Goal: Task Accomplishment & Management: Complete application form

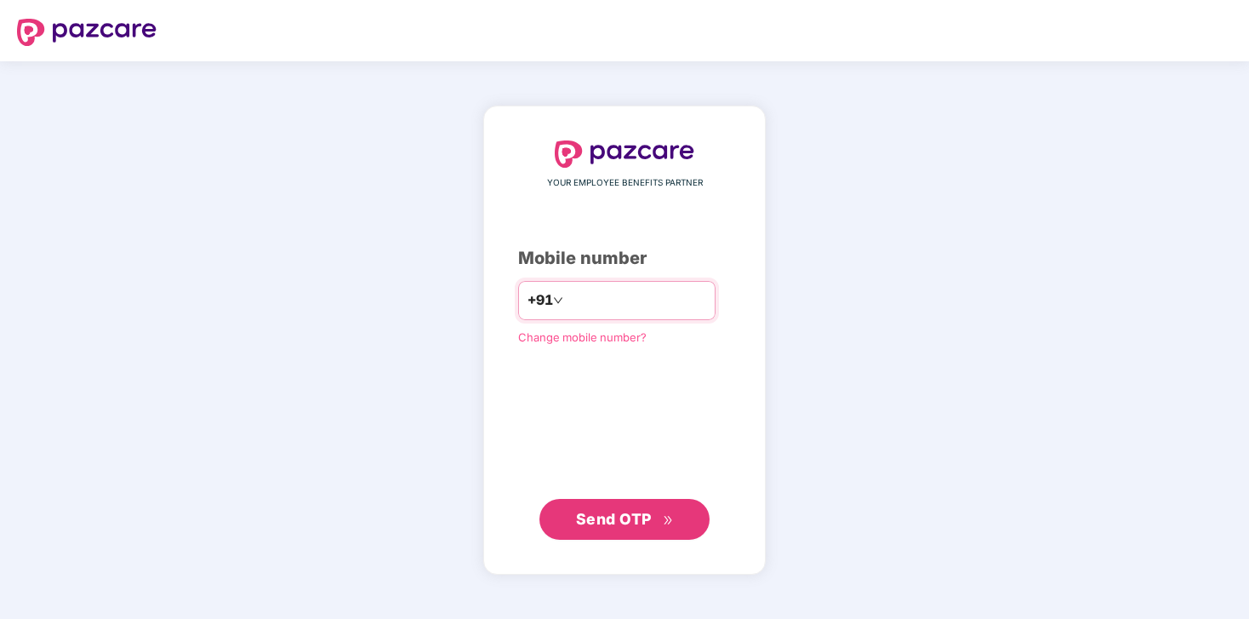
click at [612, 295] on input "number" at bounding box center [637, 300] width 140 height 27
type input "**********"
click at [624, 517] on span "Send OTP" at bounding box center [614, 519] width 76 height 18
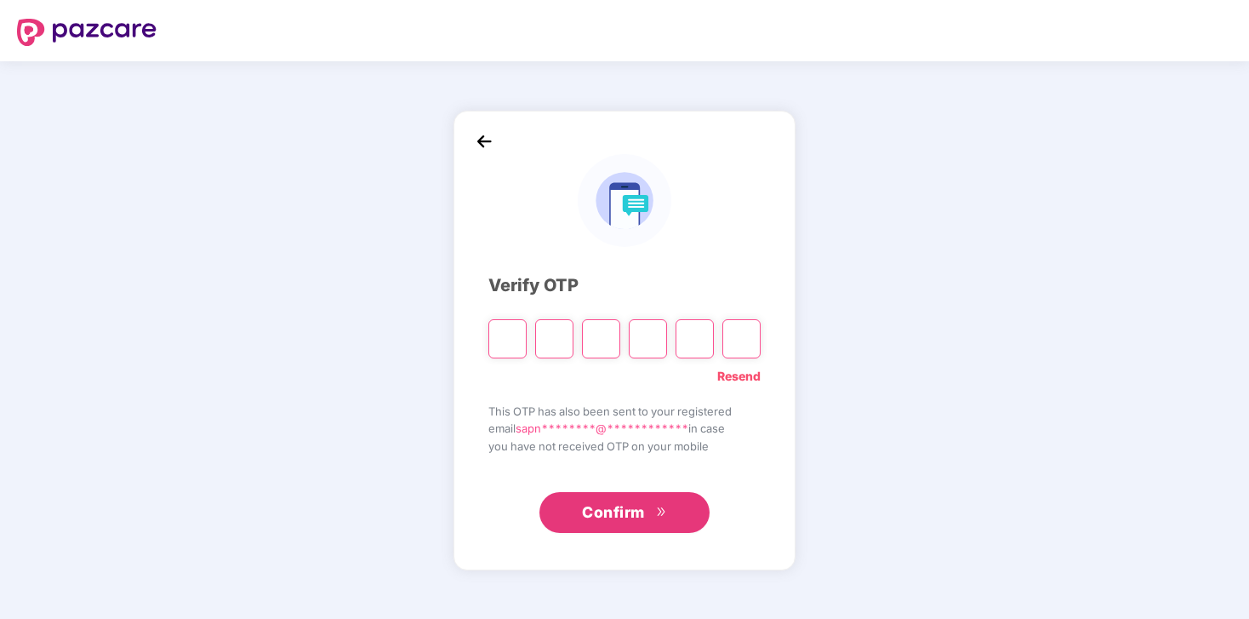
click at [738, 380] on link "Resend" at bounding box center [738, 376] width 43 height 19
click at [516, 346] on input "Please enter verification code. Digit 1" at bounding box center [507, 338] width 38 height 39
type input "*"
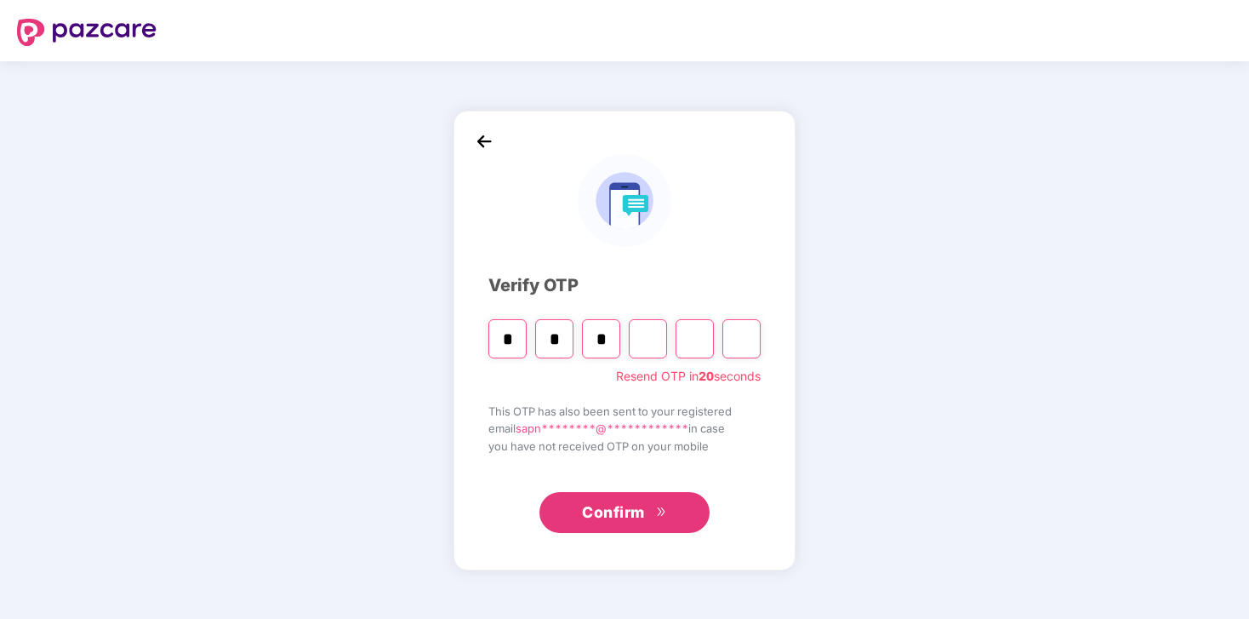
type input "*"
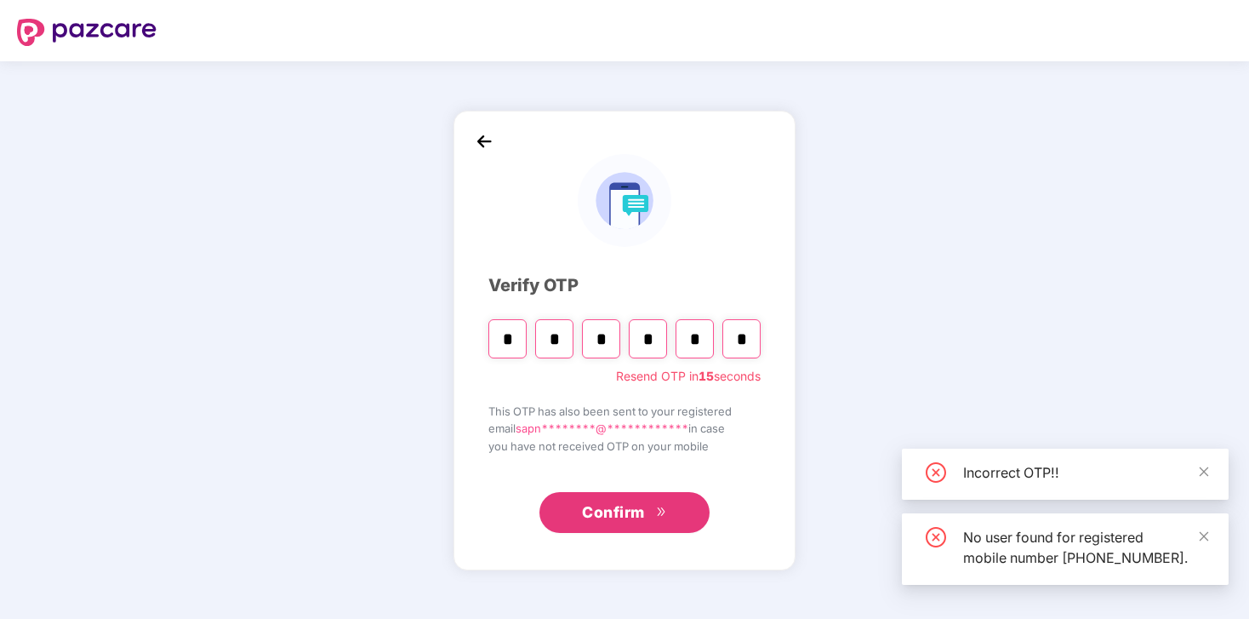
type input "*"
click at [624, 512] on span "Confirm" at bounding box center [613, 512] width 63 height 24
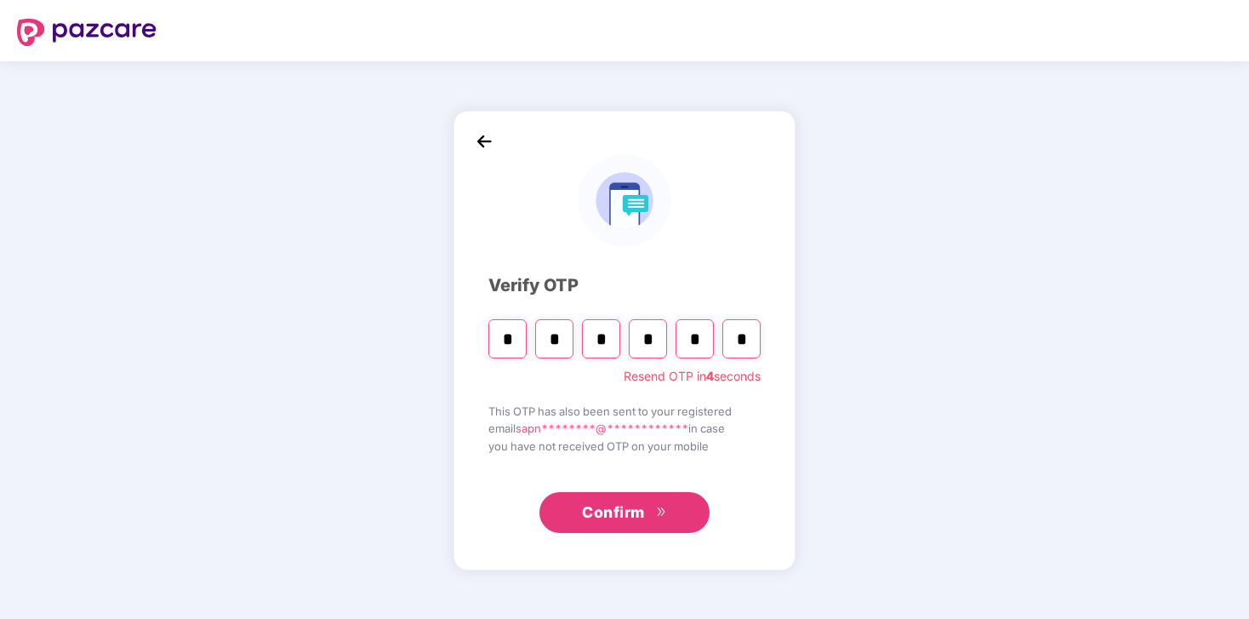
click at [743, 337] on input "*" at bounding box center [741, 338] width 38 height 39
click at [601, 345] on input "Digit 3" at bounding box center [601, 338] width 38 height 39
type input "*"
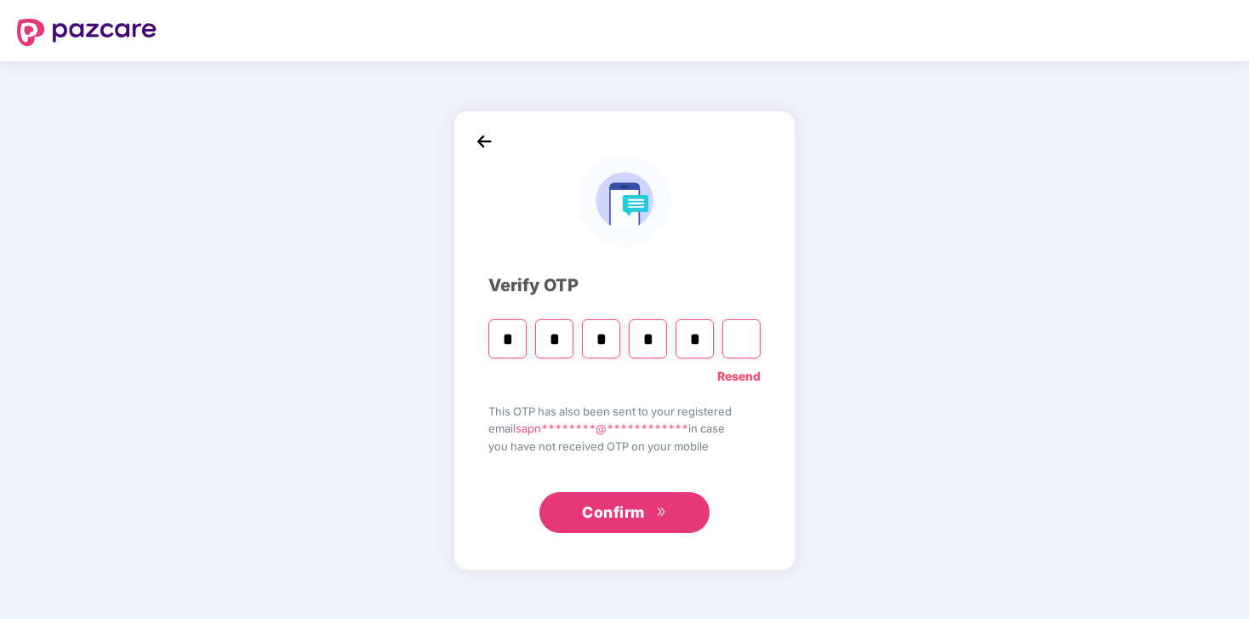
type input "*"
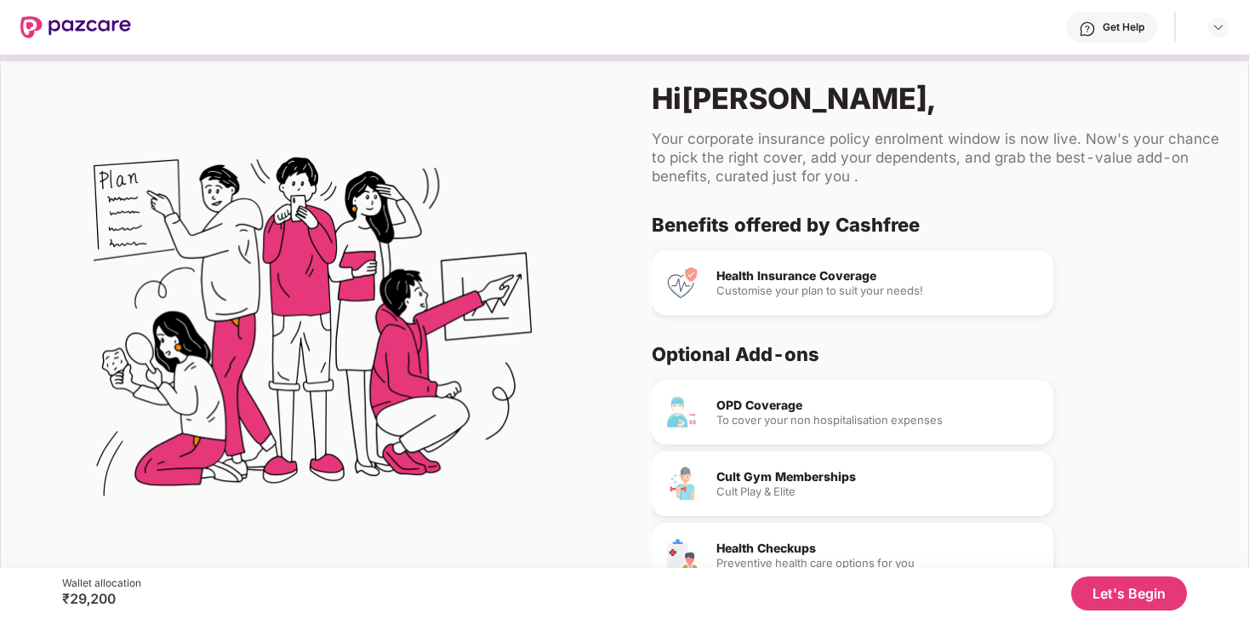
scroll to position [88, 0]
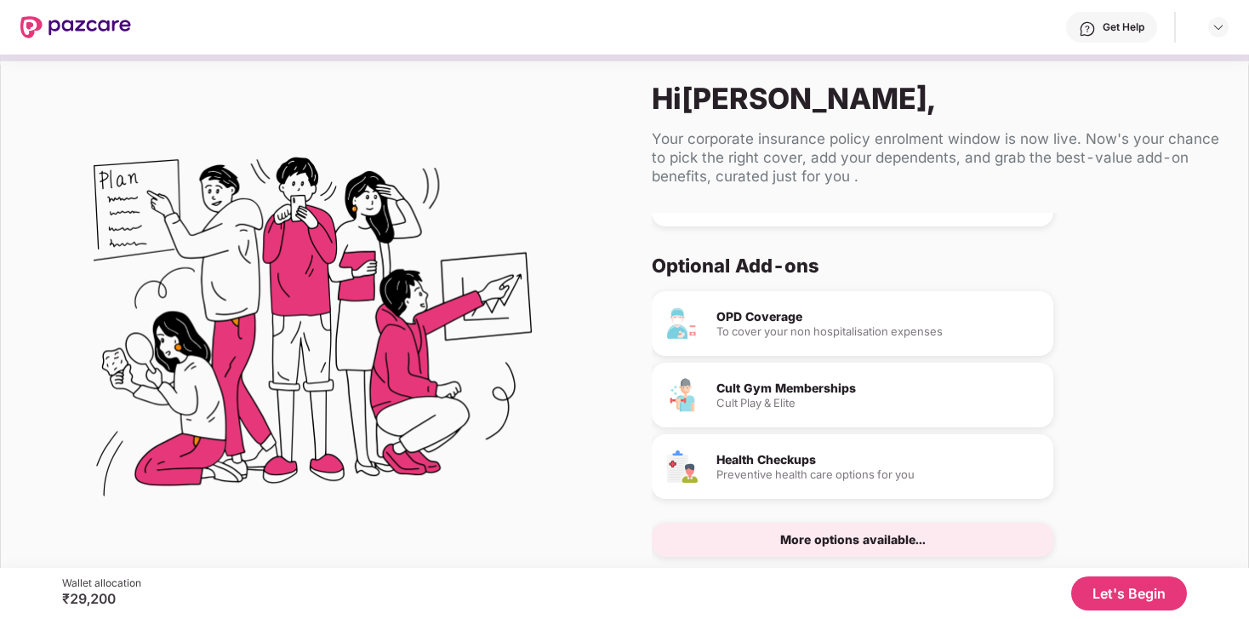
click at [813, 536] on div "More options available..." at bounding box center [852, 539] width 145 height 12
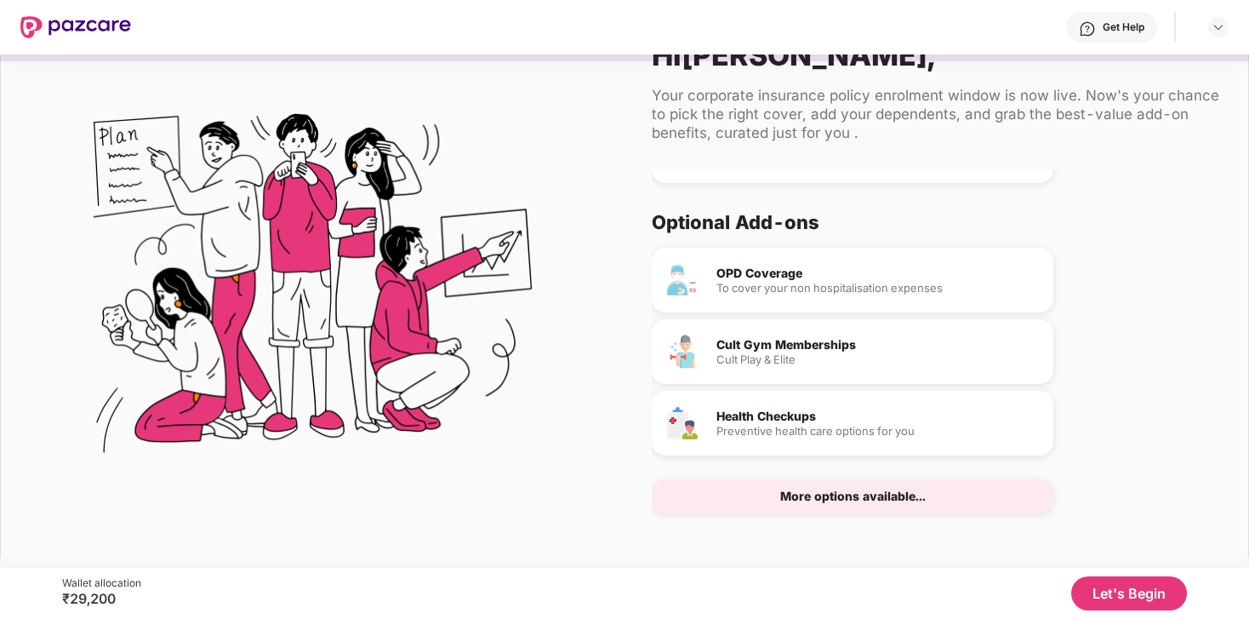
click at [894, 496] on div "More options available..." at bounding box center [852, 496] width 145 height 12
click at [894, 494] on div "More options available..." at bounding box center [852, 496] width 145 height 12
click at [1132, 588] on button "Let's Begin" at bounding box center [1129, 593] width 116 height 34
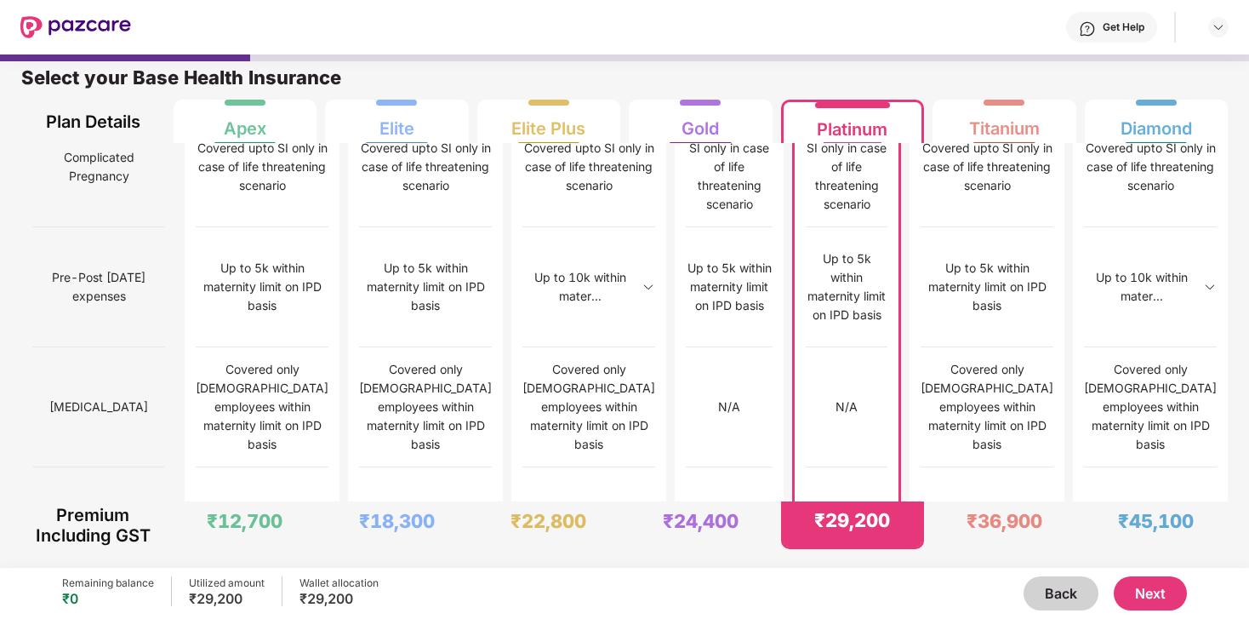
scroll to position [1705, 0]
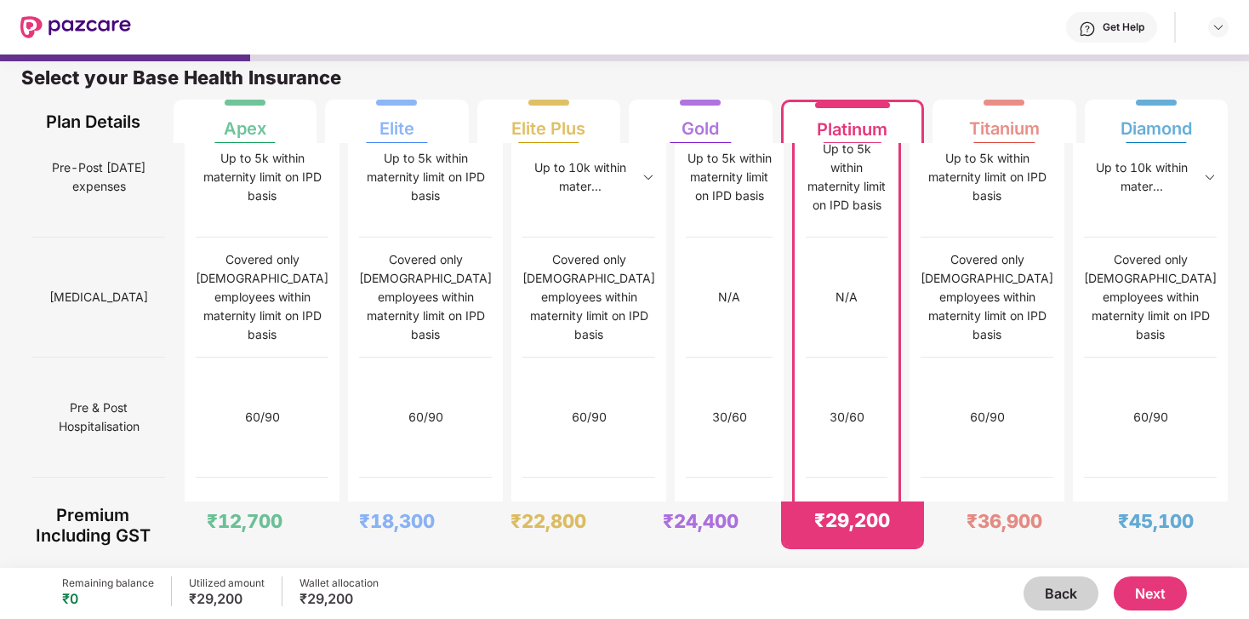
click at [1156, 596] on button "Next" at bounding box center [1150, 593] width 73 height 34
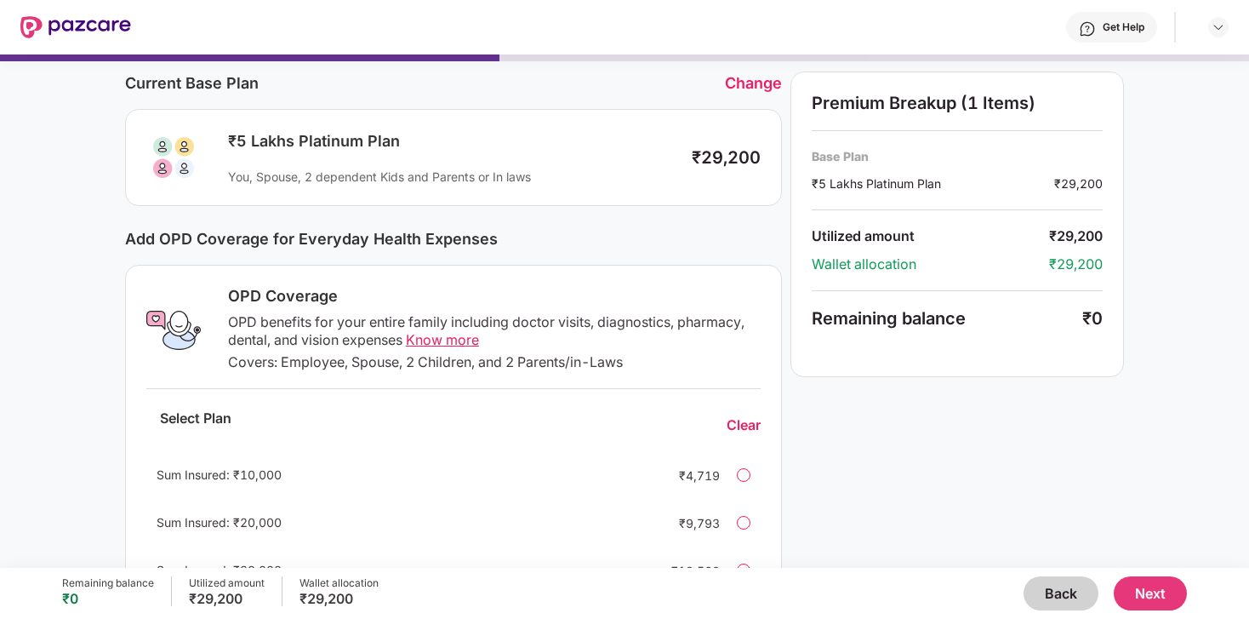
scroll to position [60, 0]
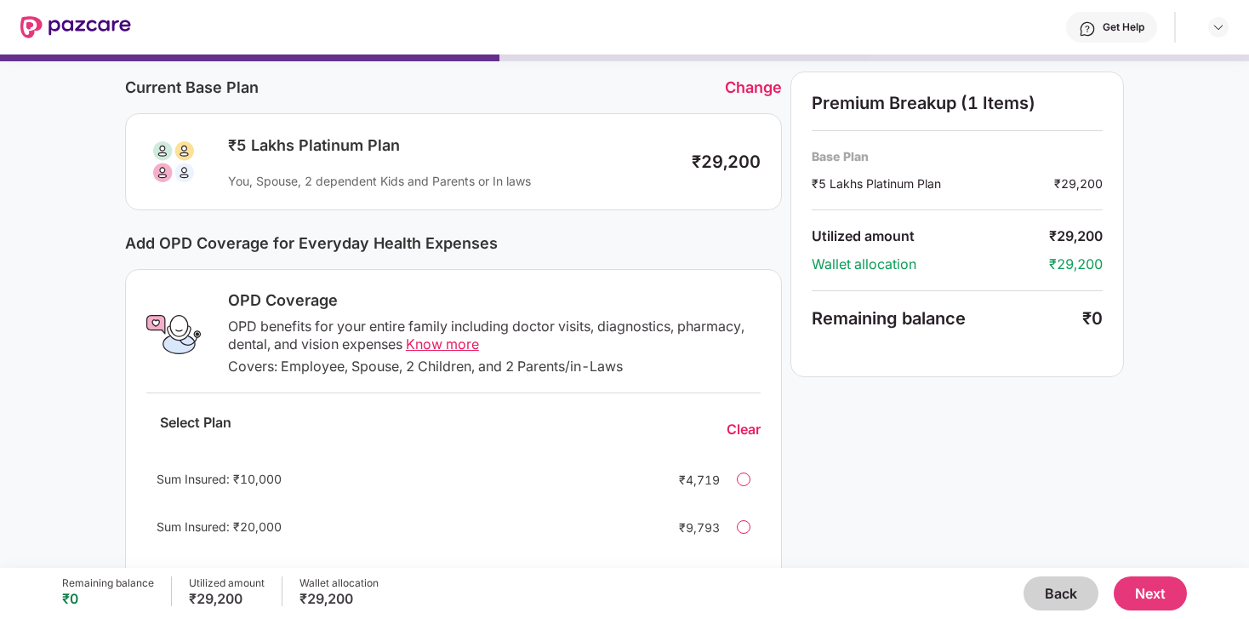
click at [431, 179] on div "You, Spouse, 2 dependent Kids and Parents or In laws" at bounding box center [451, 181] width 447 height 16
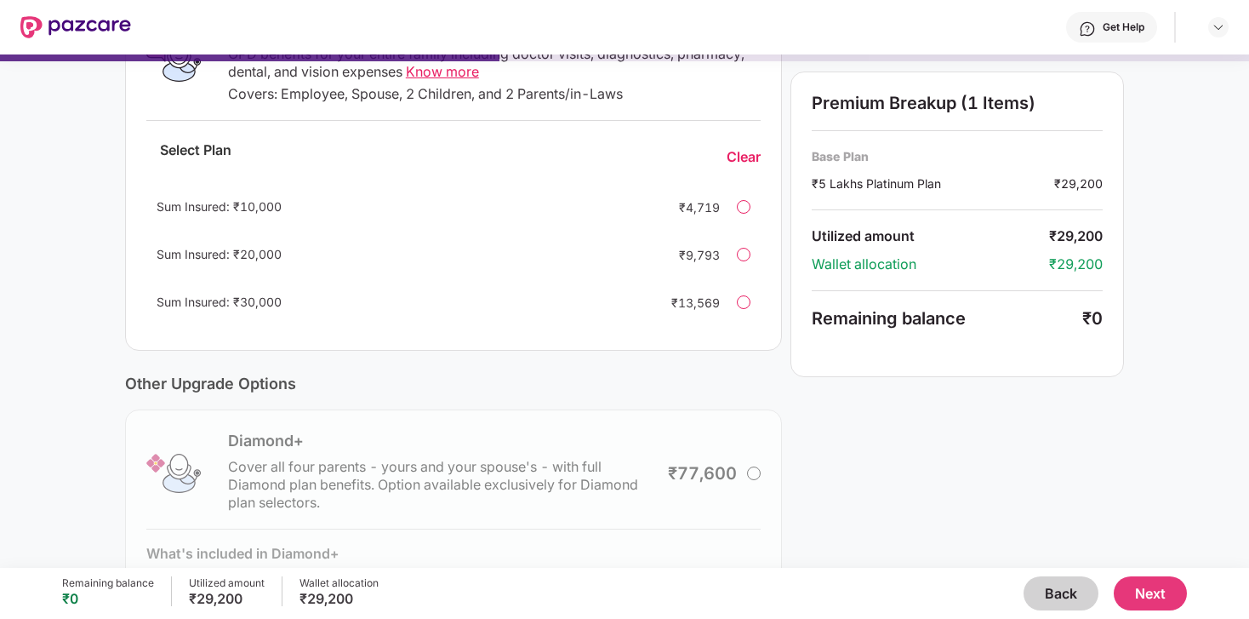
scroll to position [443, 0]
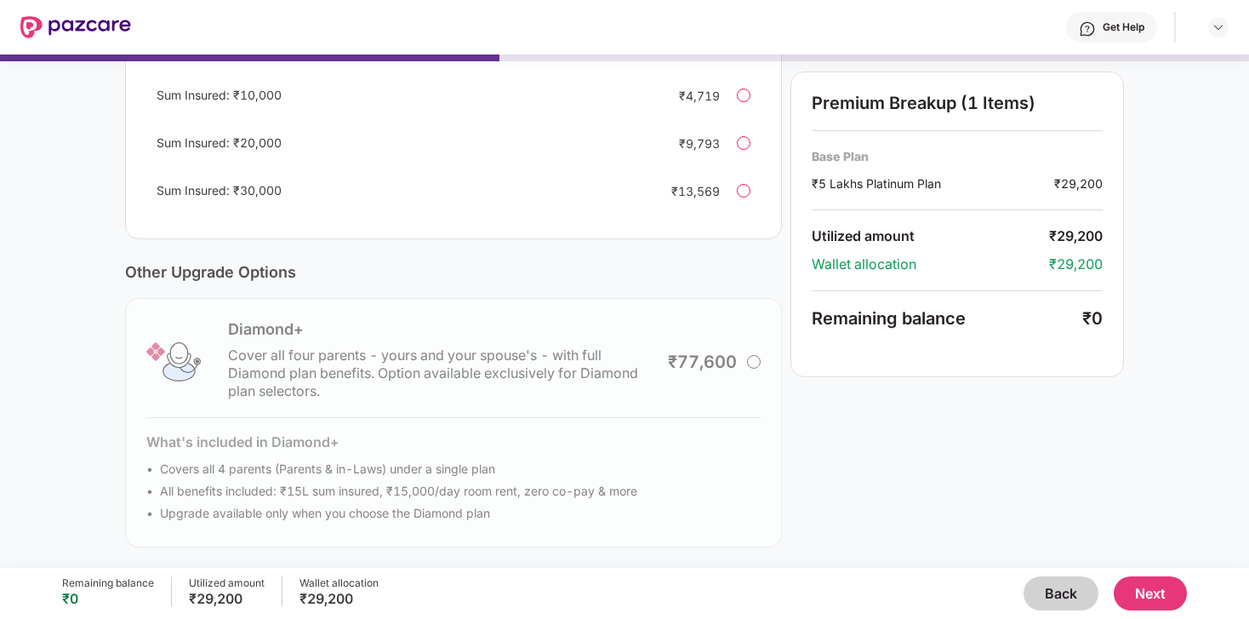
click at [1163, 594] on button "Next" at bounding box center [1150, 593] width 73 height 34
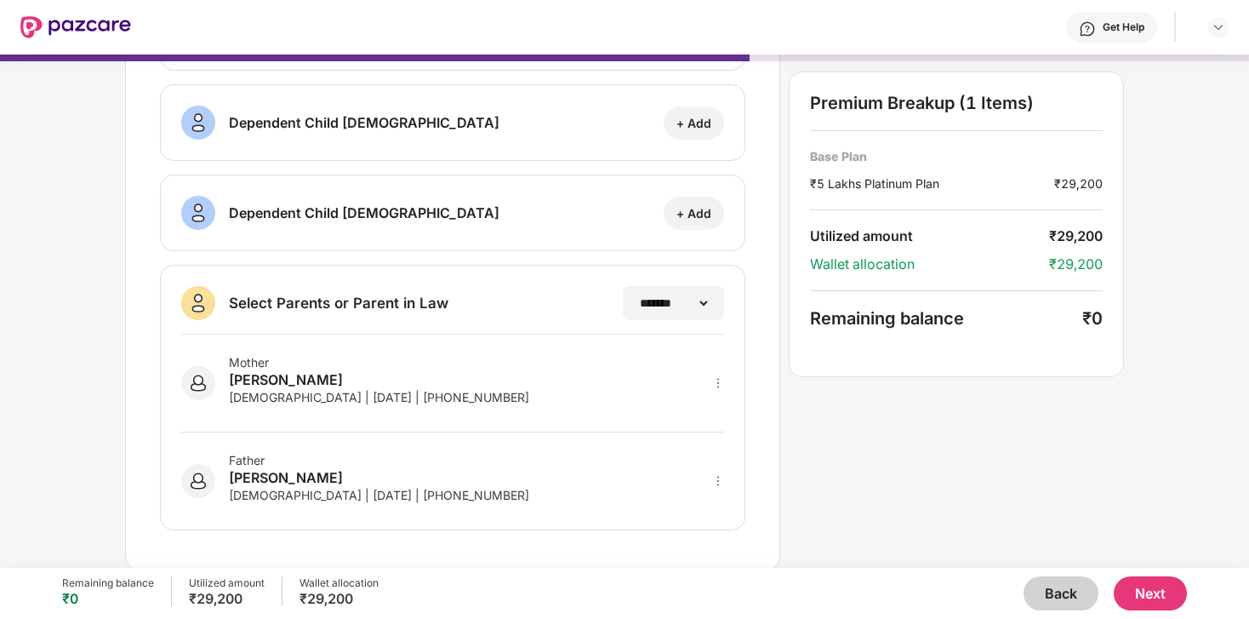
scroll to position [287, 0]
click at [1149, 595] on button "Next" at bounding box center [1150, 593] width 73 height 34
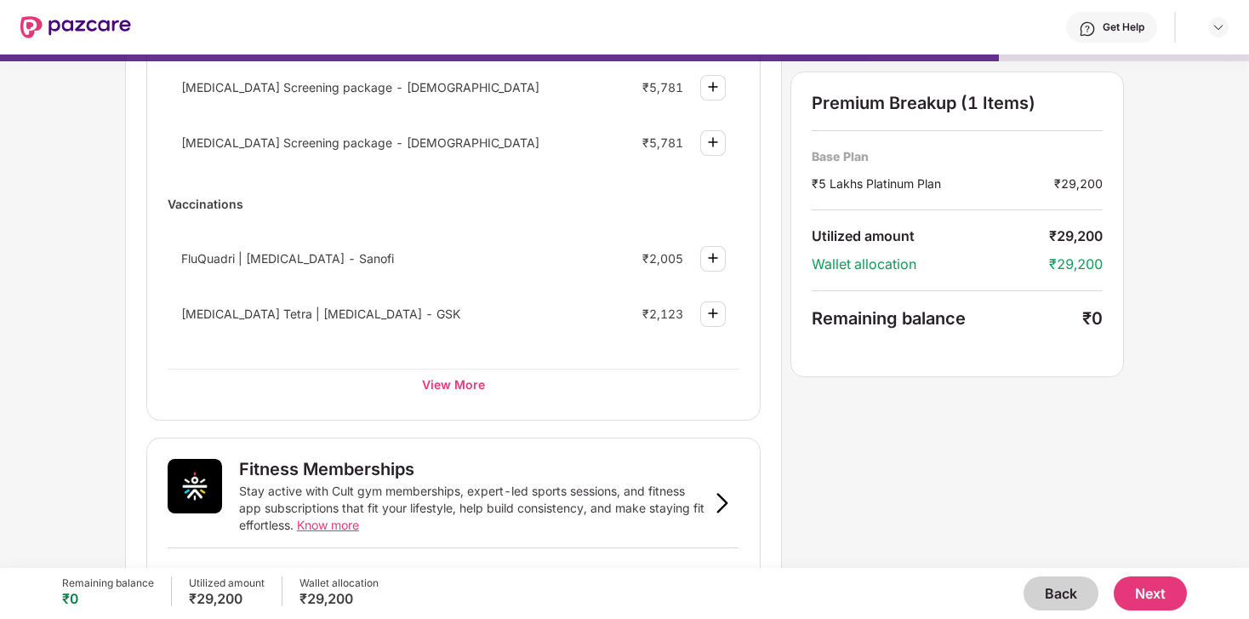
scroll to position [264, 0]
click at [440, 380] on div "View More" at bounding box center [454, 382] width 572 height 31
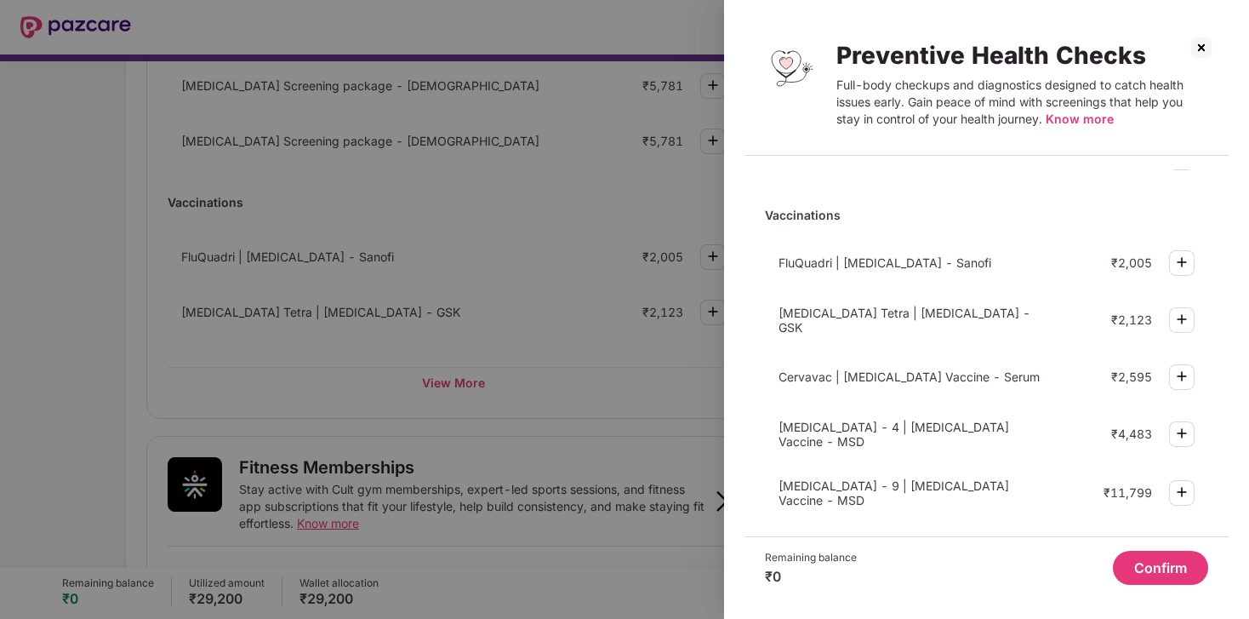
scroll to position [0, 0]
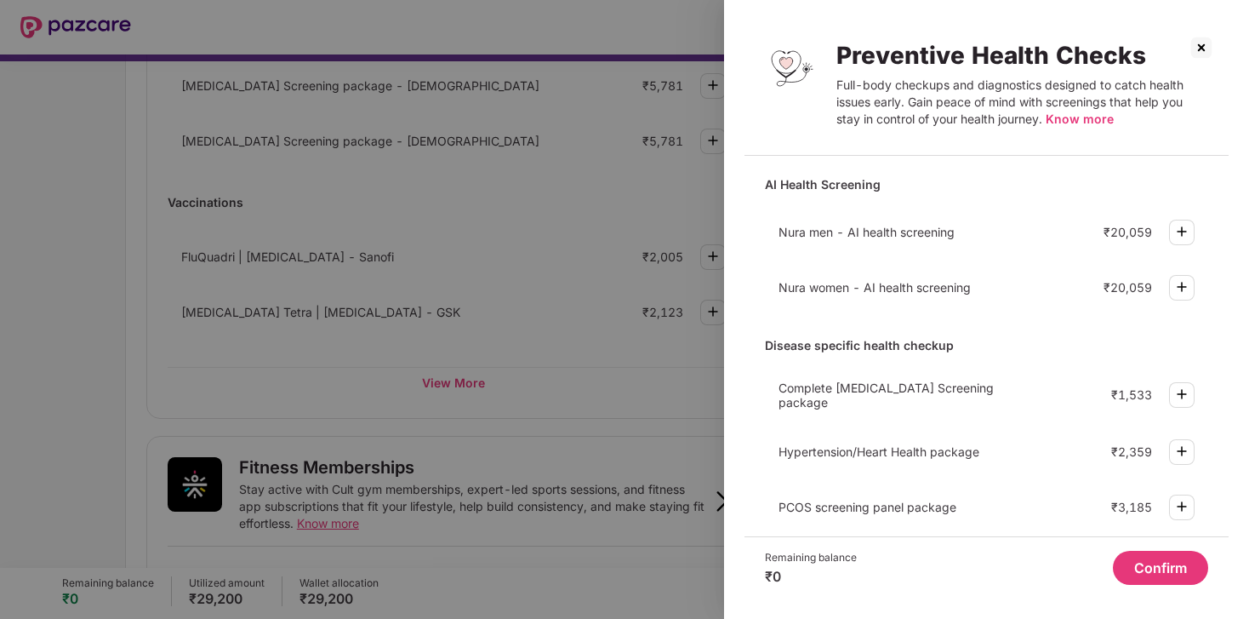
click at [1199, 53] on img at bounding box center [1201, 47] width 27 height 27
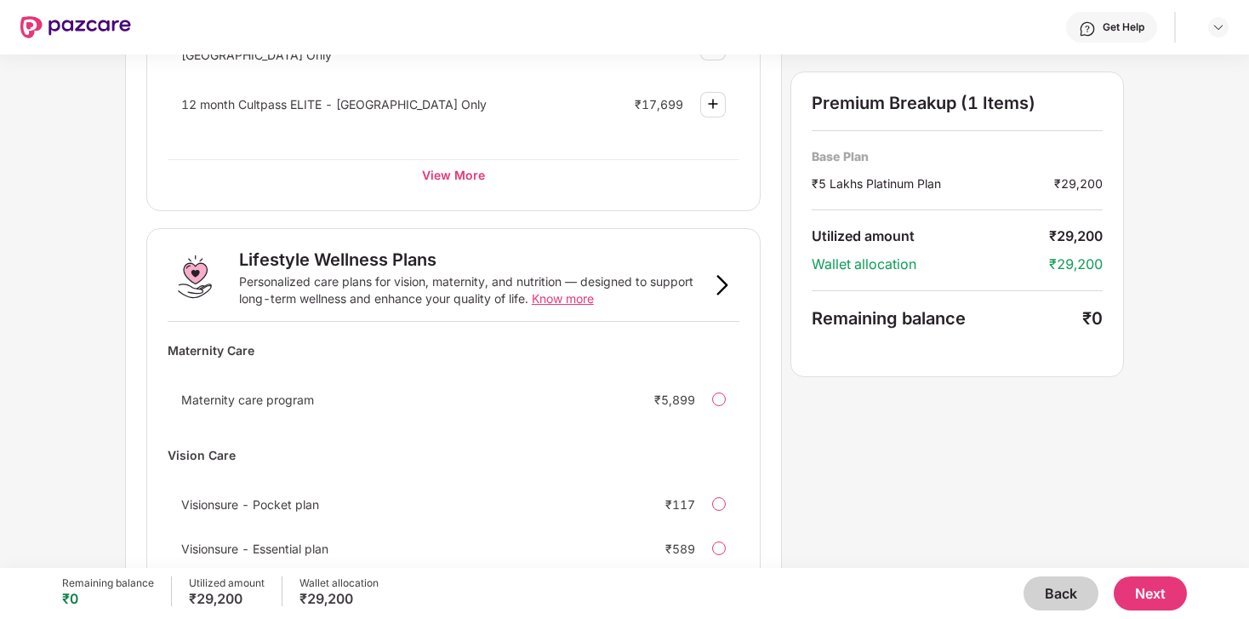
scroll to position [1058, 0]
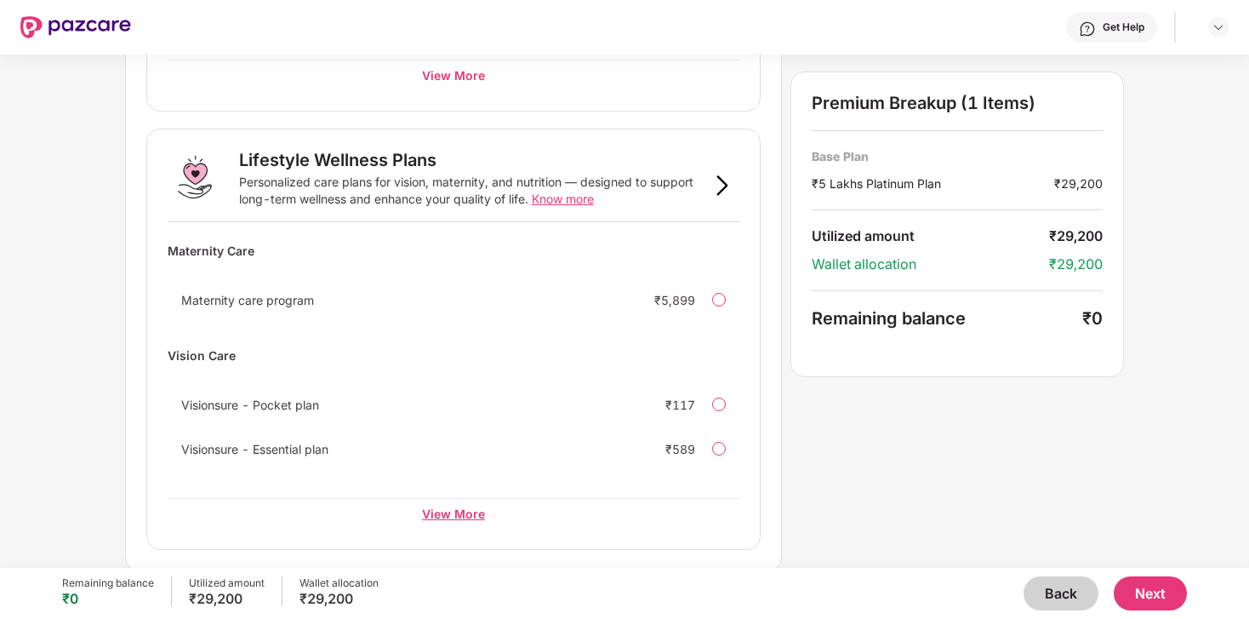
click at [450, 518] on div "View More" at bounding box center [454, 513] width 572 height 31
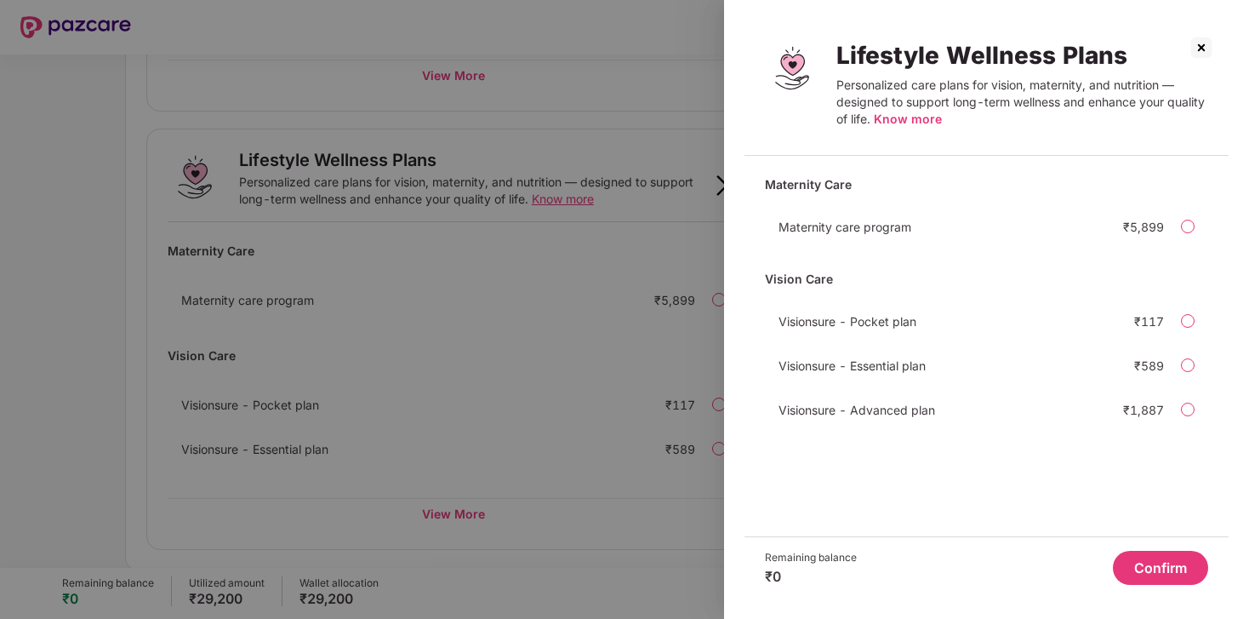
click at [1195, 49] on img at bounding box center [1201, 47] width 27 height 27
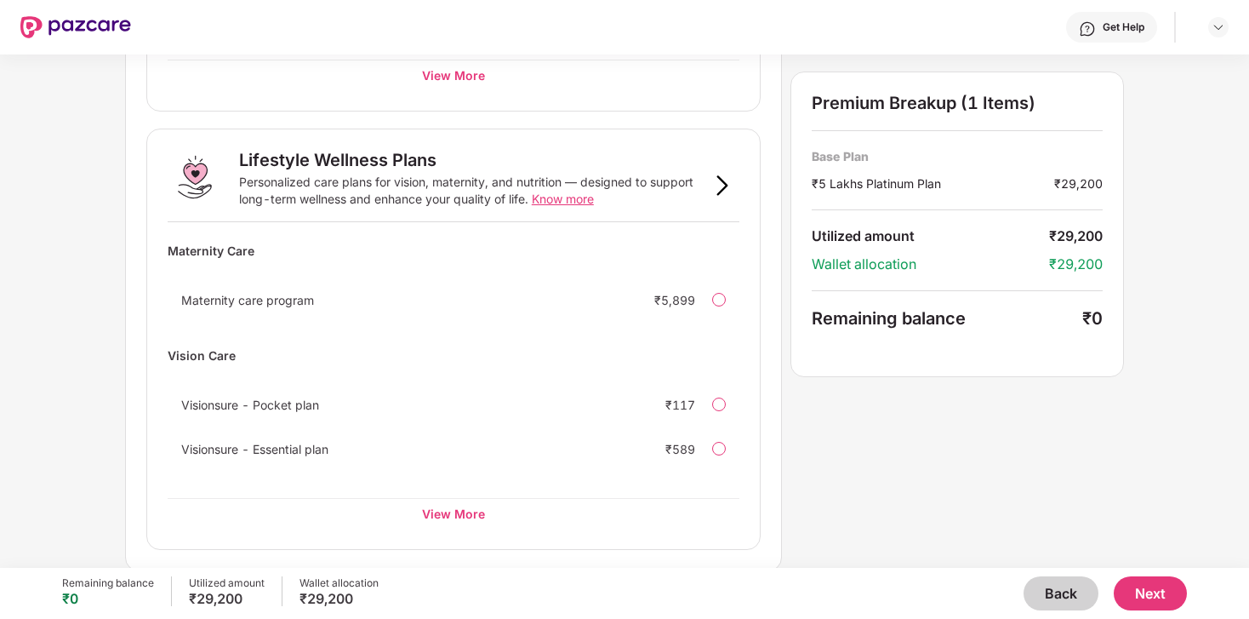
click at [1161, 601] on button "Next" at bounding box center [1150, 593] width 73 height 34
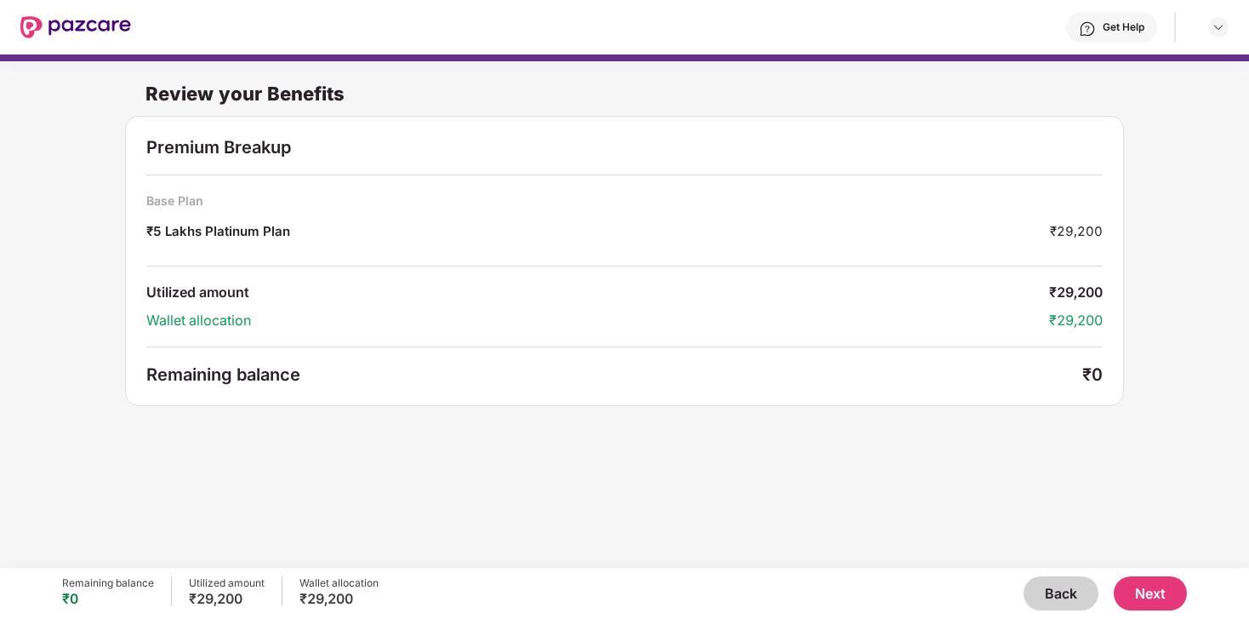
click at [1149, 594] on button "Next" at bounding box center [1150, 593] width 73 height 34
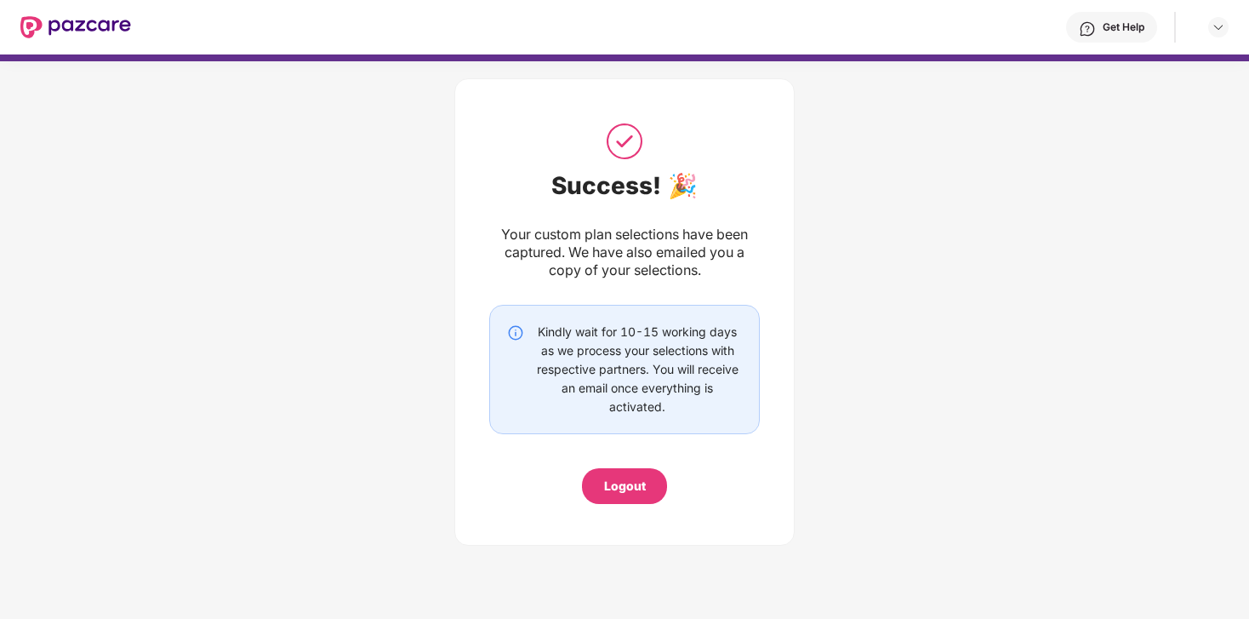
click at [613, 486] on div "Logout" at bounding box center [625, 485] width 42 height 19
